Goal: Information Seeking & Learning: Check status

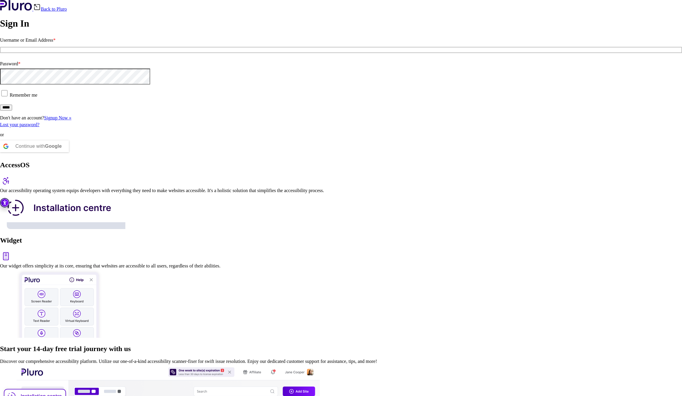
type input "**********"
click at [12, 111] on input "*****" at bounding box center [6, 108] width 12 height 6
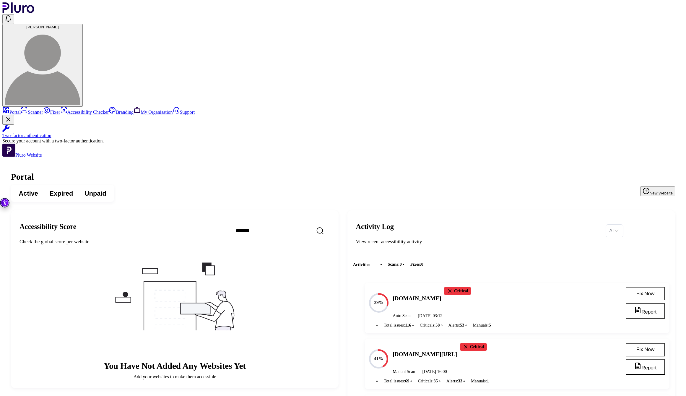
click at [43, 110] on link "Scanner" at bounding box center [32, 112] width 22 height 5
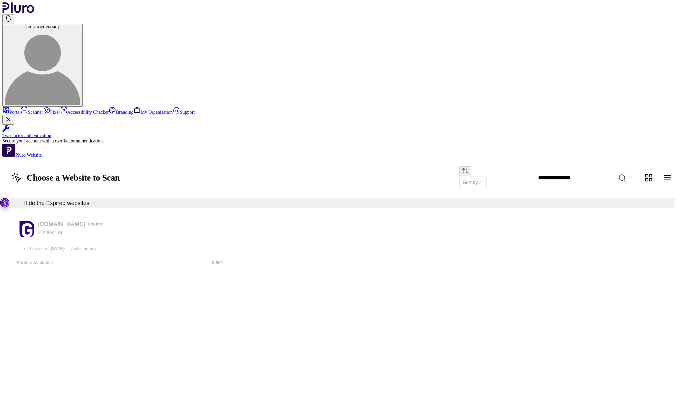
click at [669, 176] on icon "Change content view type to table" at bounding box center [667, 178] width 7 height 4
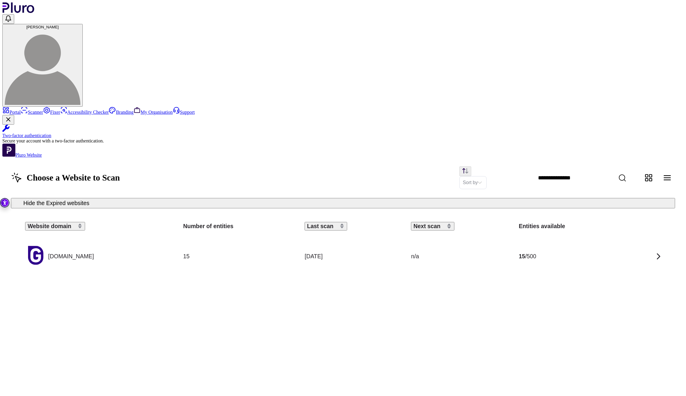
click at [640, 251] on div at bounding box center [647, 256] width 34 height 10
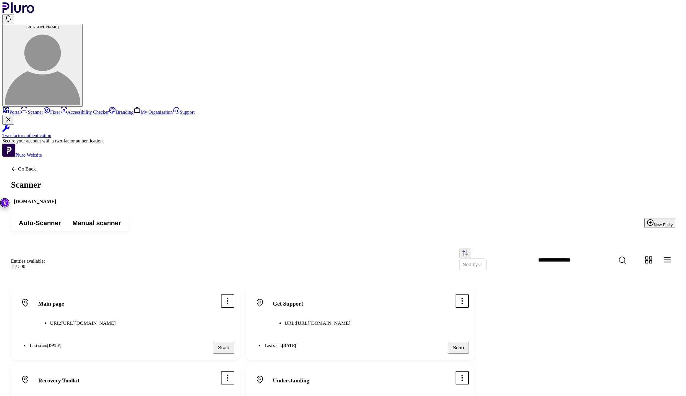
click at [326, 206] on div "Auto-Scanner Manual scanner New Entity" at bounding box center [342, 223] width 681 height 34
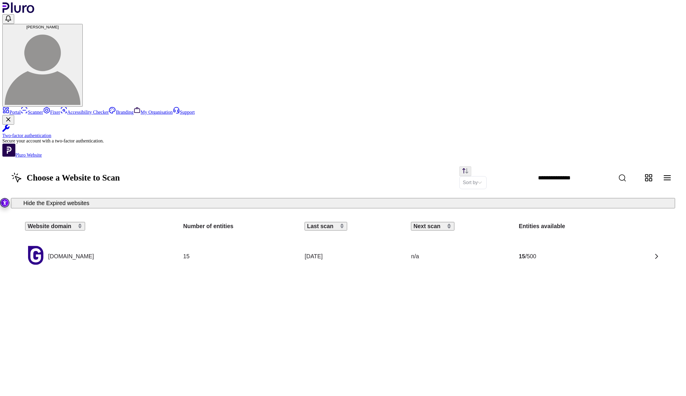
click at [648, 175] on icon "Change content view type to grid" at bounding box center [649, 178] width 7 height 7
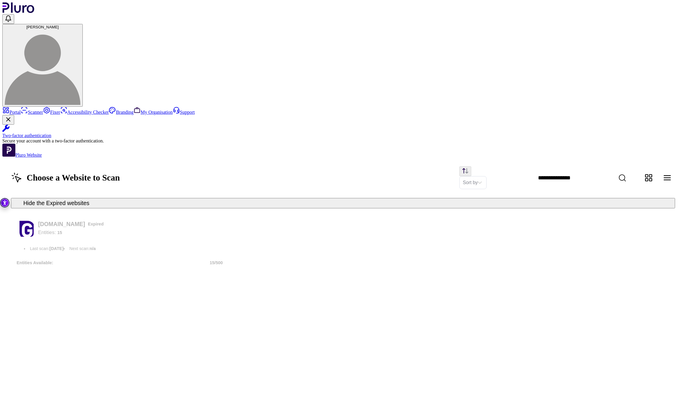
click at [665, 170] on button "Change content view type to table" at bounding box center [668, 178] width 16 height 16
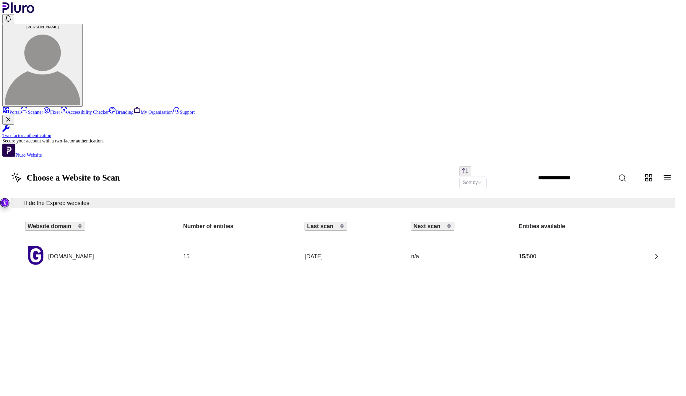
click at [662, 238] on td at bounding box center [647, 257] width 40 height 38
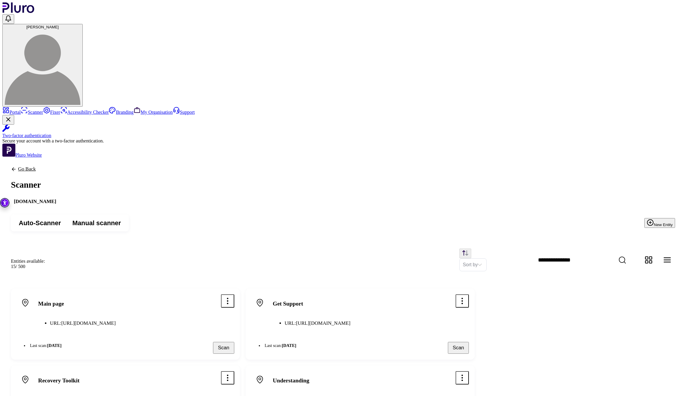
click at [232, 297] on icon "Open options menu" at bounding box center [227, 301] width 9 height 9
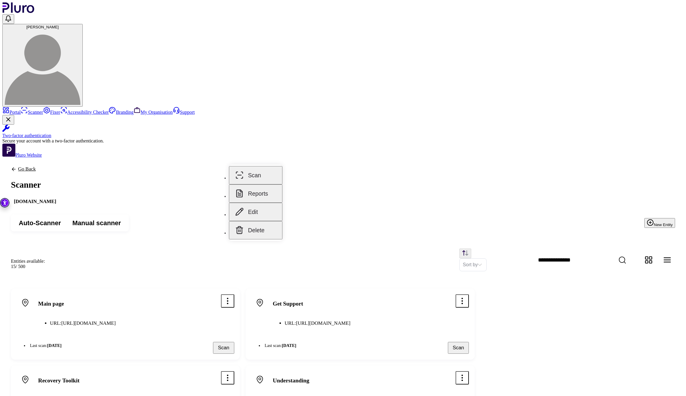
click at [259, 185] on button "Reports" at bounding box center [255, 193] width 53 height 18
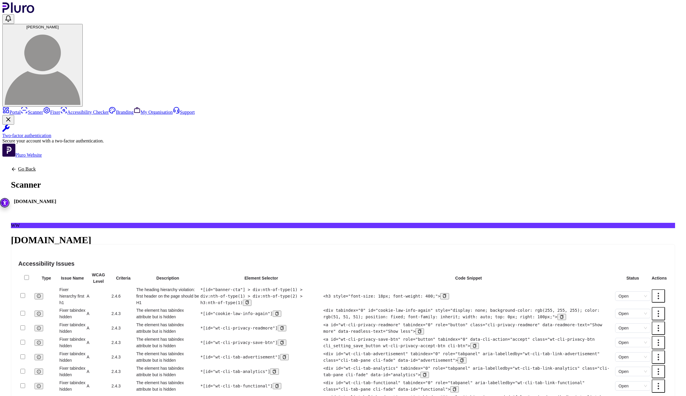
click at [86, 286] on td "Fixer hierarchy first h1" at bounding box center [72, 296] width 27 height 20
click at [631, 292] on span "Open" at bounding box center [633, 296] width 28 height 9
click at [630, 174] on div "Open" at bounding box center [620, 174] width 24 height 7
click at [619, 292] on span "Open" at bounding box center [633, 296] width 28 height 9
click at [617, 173] on div "Open" at bounding box center [620, 174] width 24 height 7
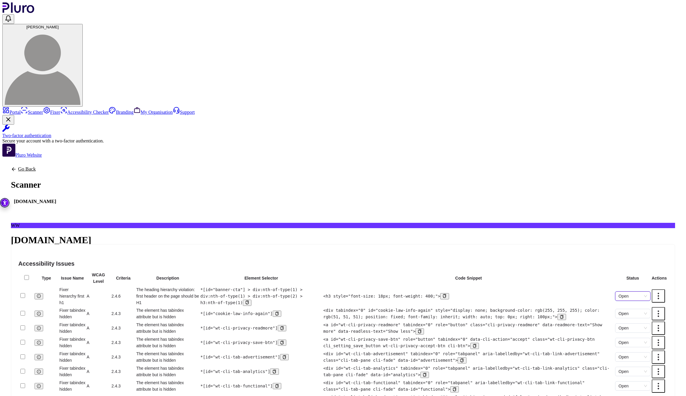
click at [43, 110] on link "Scanner" at bounding box center [32, 112] width 22 height 5
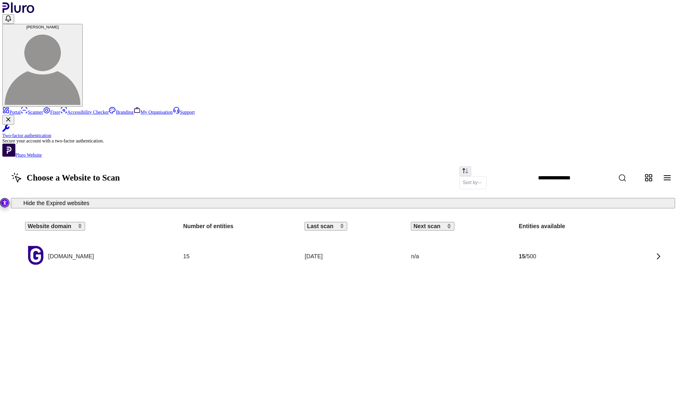
click at [264, 238] on td "15" at bounding box center [238, 257] width 121 height 38
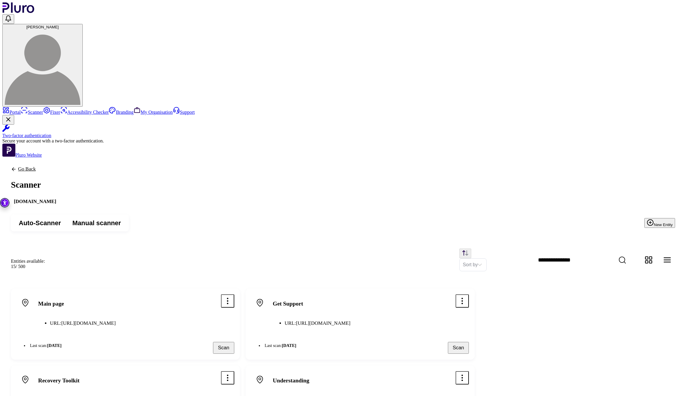
click at [228, 298] on icon "Open options menu" at bounding box center [227, 301] width 1 height 6
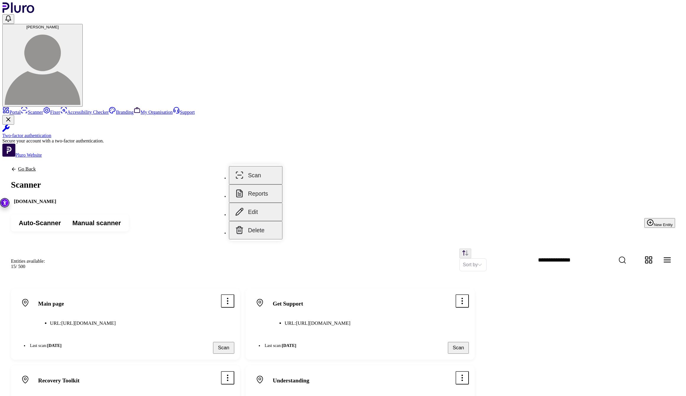
click at [265, 190] on button "Reports" at bounding box center [255, 193] width 53 height 18
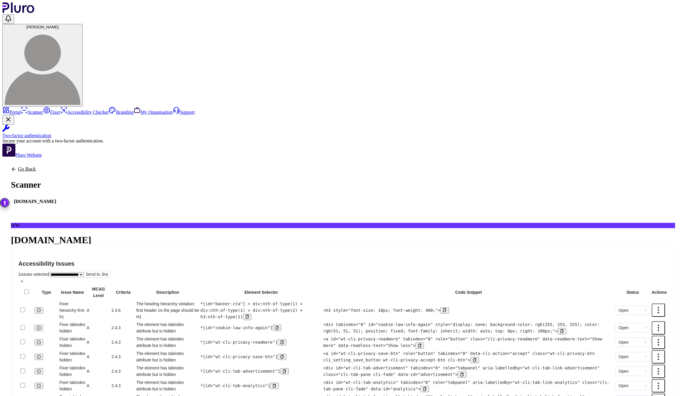
click at [84, 272] on select "**********" at bounding box center [66, 274] width 35 height 5
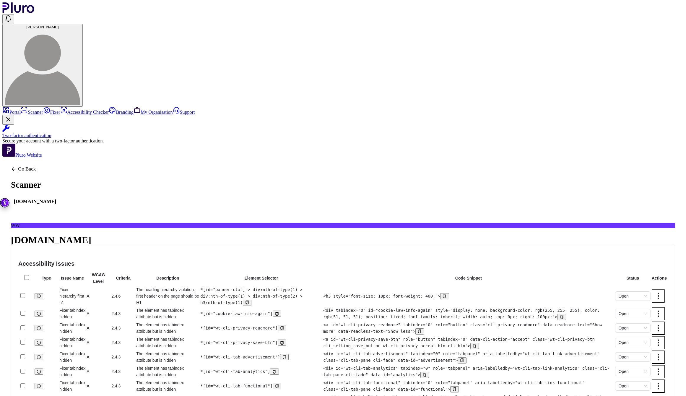
click at [654, 292] on icon "Open menu for more options" at bounding box center [658, 296] width 9 height 9
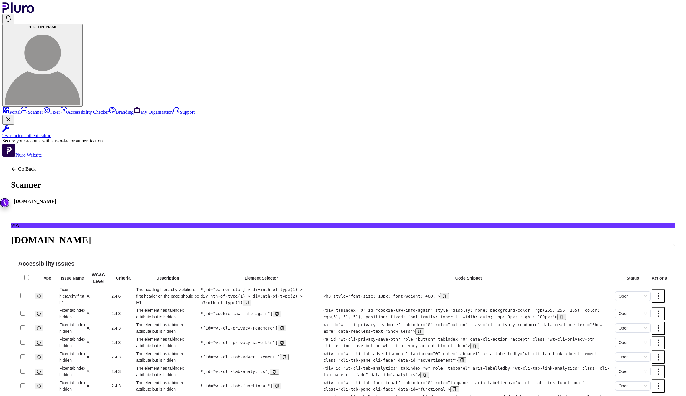
click at [12, 123] on icon "Close Two-factor authentication notification" at bounding box center [8, 119] width 7 height 7
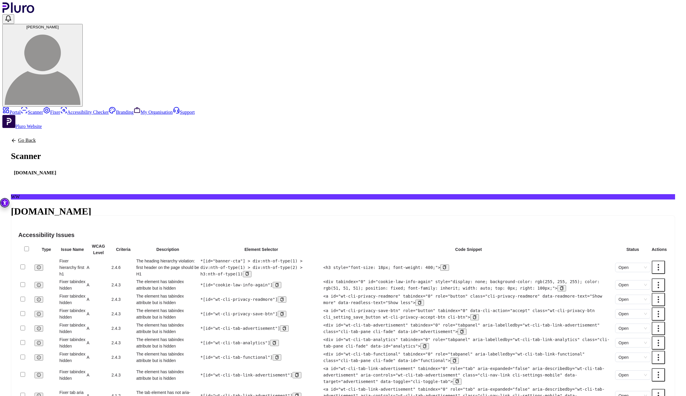
click at [328, 129] on div "Go Back Scanner www.gamcare.org.uk WW www.gamcare.org.uk Scanned on 19.05.2025 …" at bounding box center [342, 394] width 681 height 531
